Goal: Transaction & Acquisition: Purchase product/service

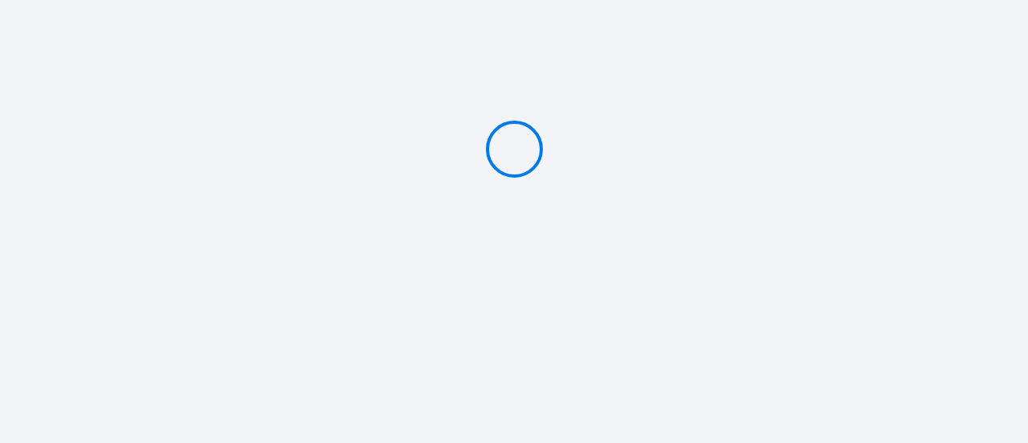
type input "Deposit 200 €"
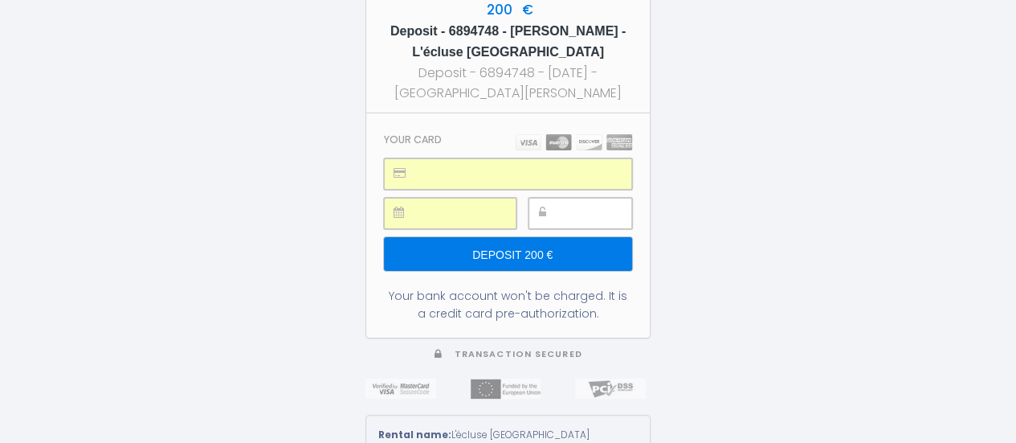
click at [599, 251] on input "Deposit 200 €" at bounding box center [508, 254] width 248 height 34
click at [509, 247] on input "Deposit 200 €" at bounding box center [508, 254] width 248 height 34
click at [575, 253] on input "Deposit 200 €" at bounding box center [508, 254] width 248 height 34
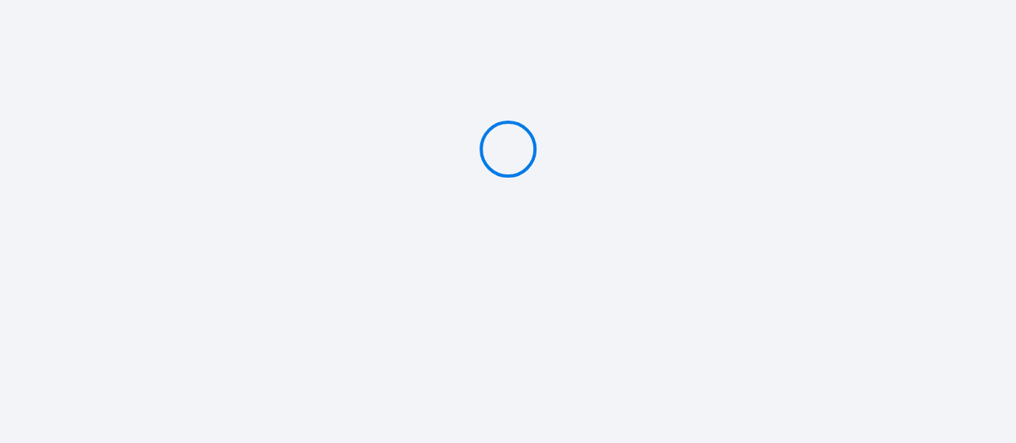
type input "Deposit 200 €"
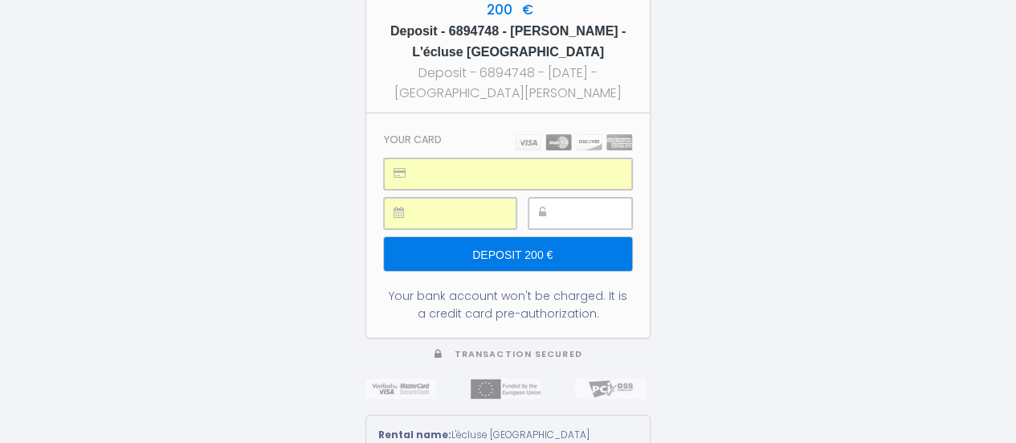
click at [536, 241] on input "Deposit 200 €" at bounding box center [508, 254] width 248 height 34
